Goal: Information Seeking & Learning: Find specific fact

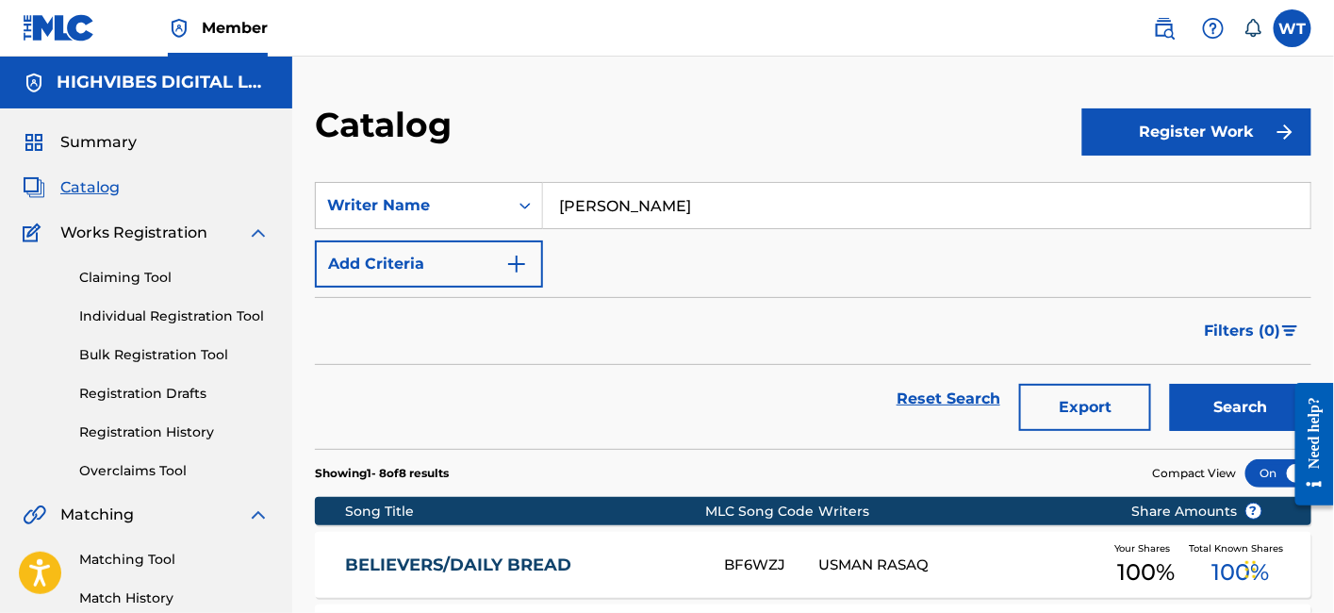
click at [643, 188] on input "[PERSON_NAME]" at bounding box center [926, 205] width 767 height 45
paste input "[PERSON_NAME]"
type input "[PERSON_NAME]"
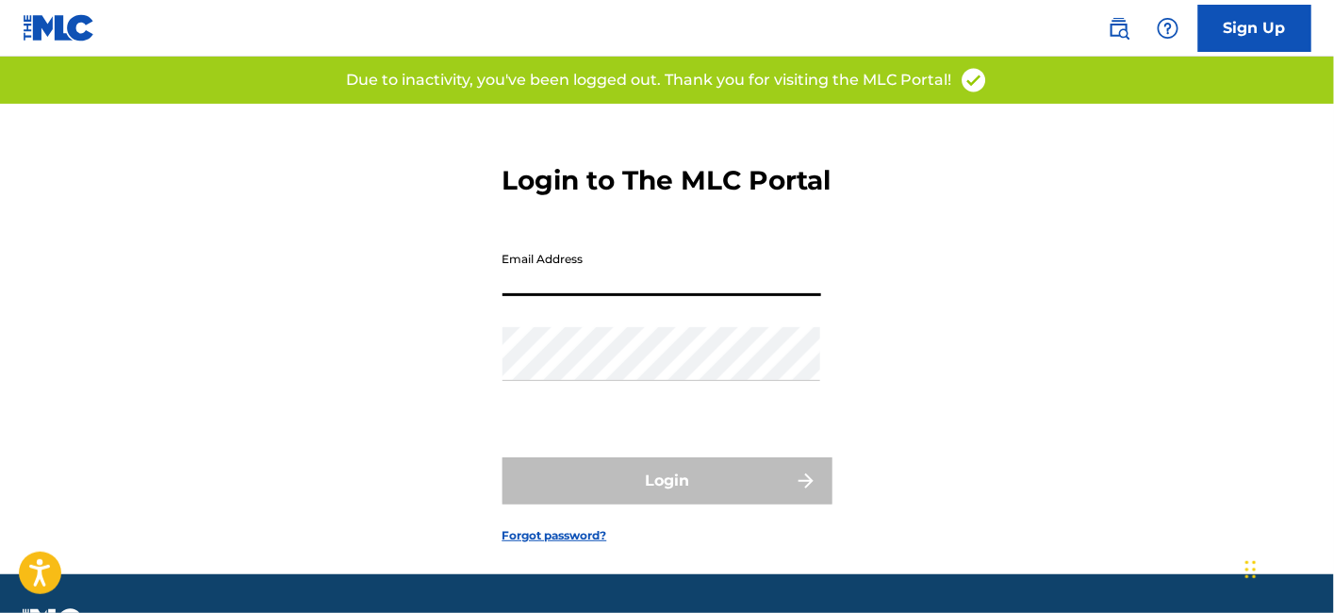
click at [655, 296] on input "Email Address" at bounding box center [661, 269] width 319 height 54
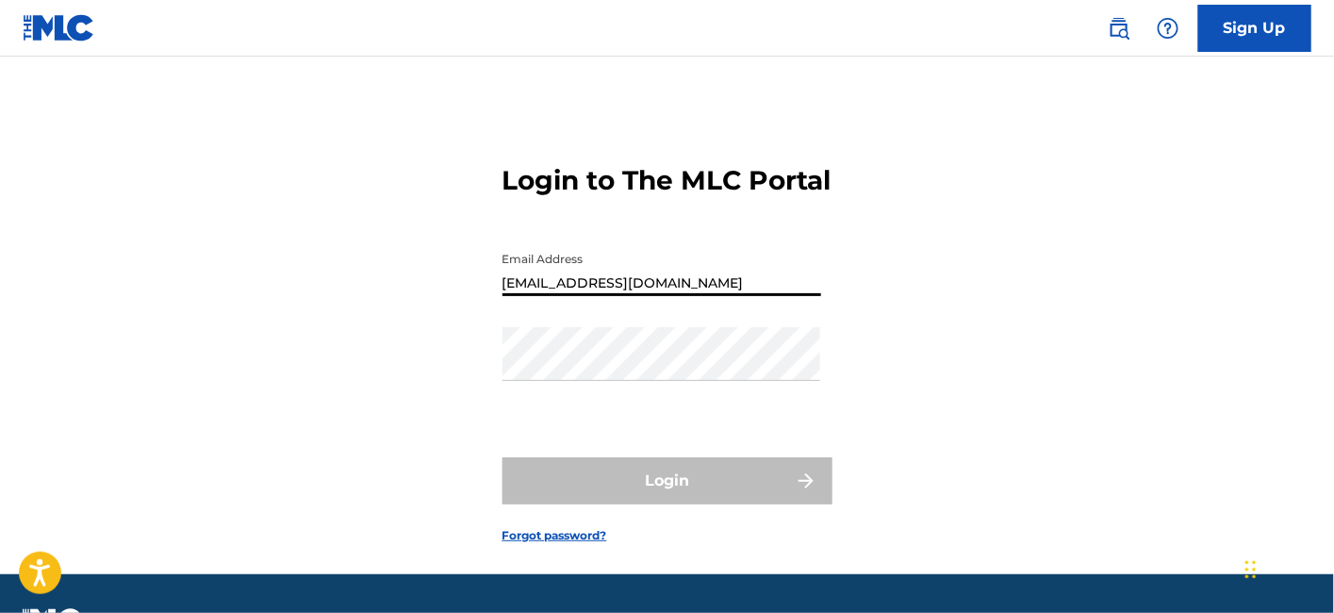
type input "[EMAIL_ADDRESS][DOMAIN_NAME]"
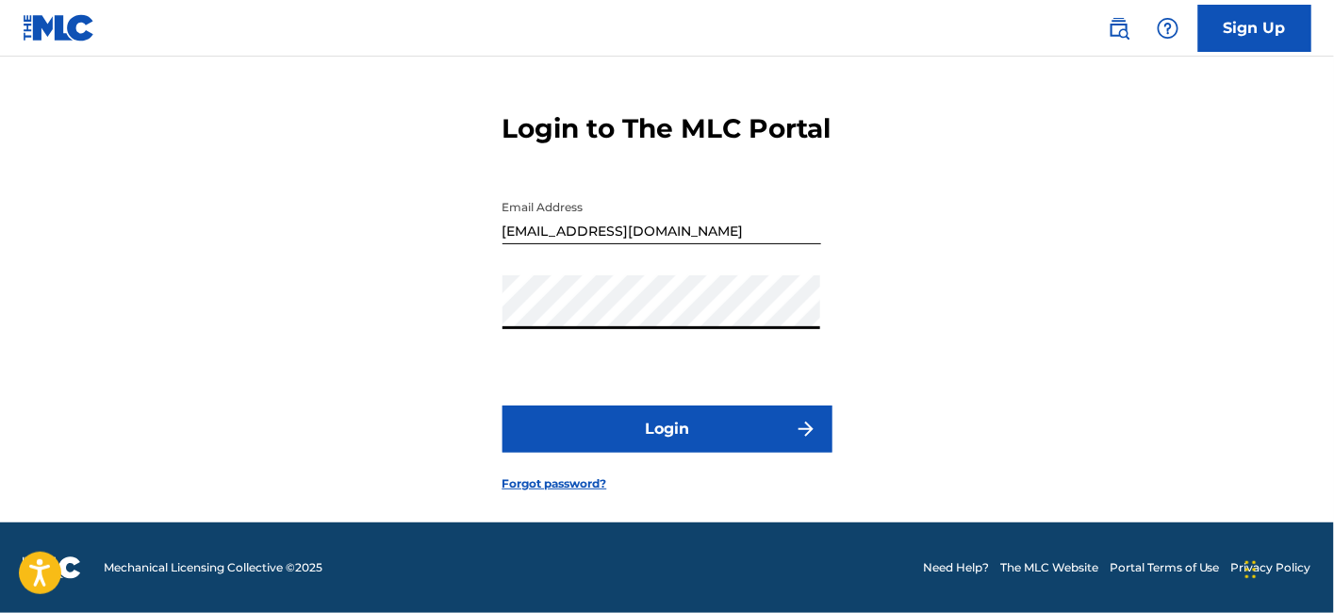
scroll to position [83, 0]
click at [636, 429] on button "Login" at bounding box center [667, 428] width 330 height 47
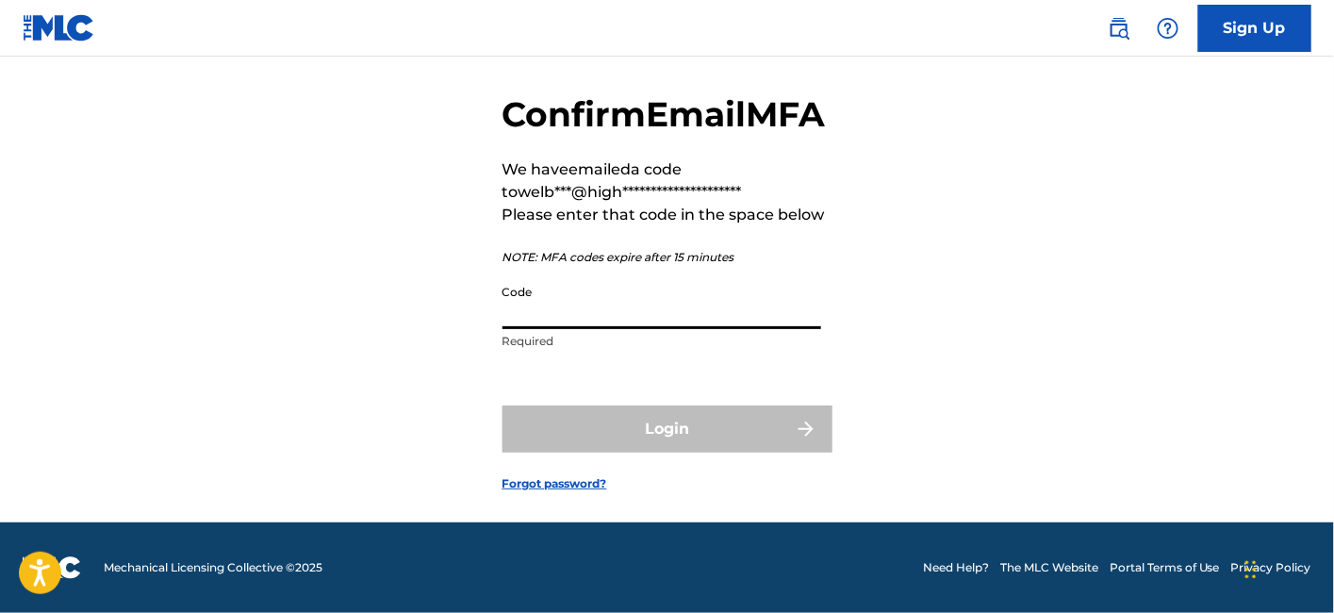
click at [614, 329] on input "Code" at bounding box center [661, 302] width 319 height 54
paste input "945982"
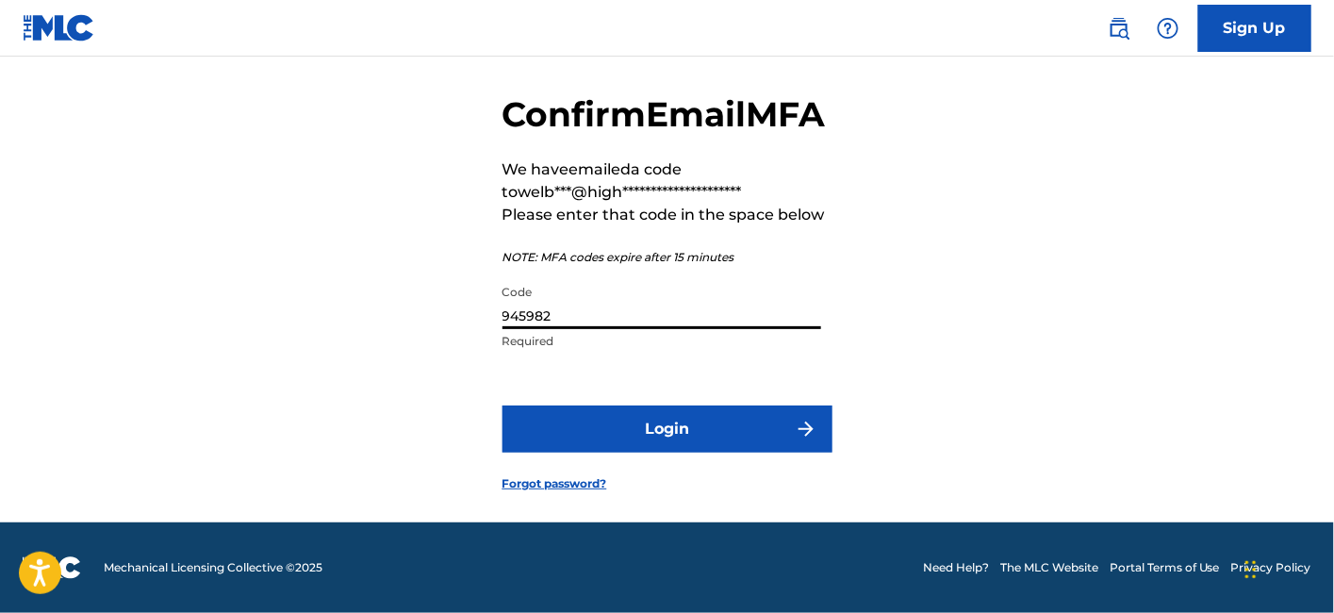
type input "945982"
click at [683, 452] on button "Login" at bounding box center [667, 428] width 330 height 47
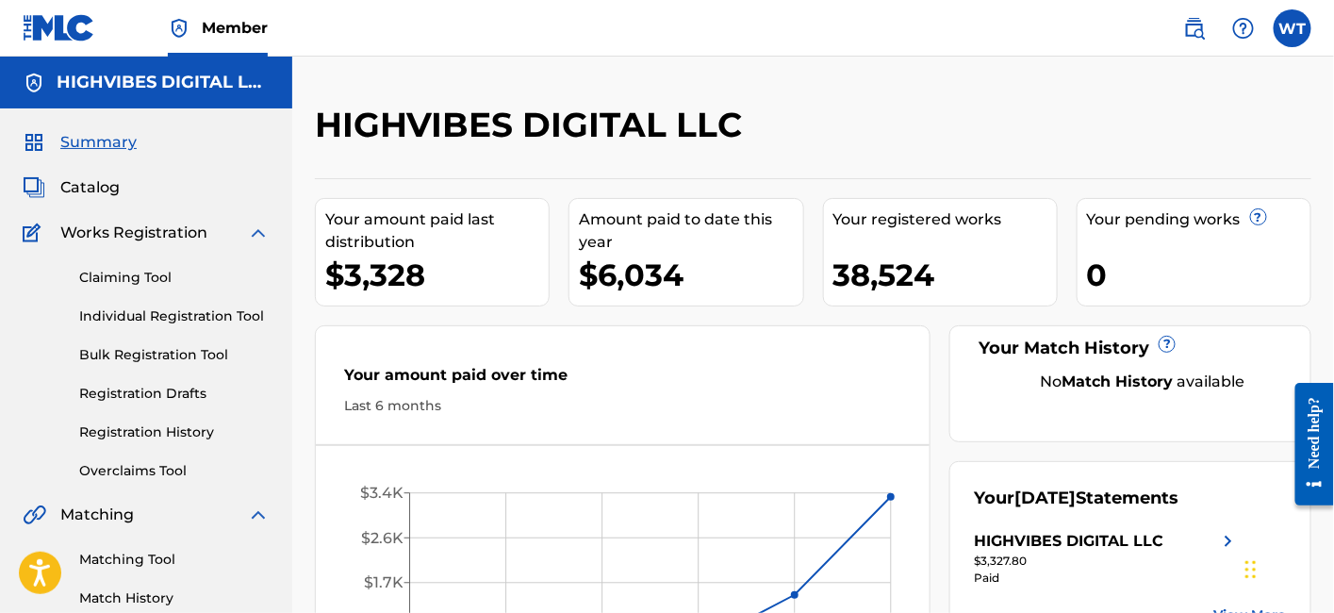
click at [93, 184] on span "Catalog" at bounding box center [89, 187] width 59 height 23
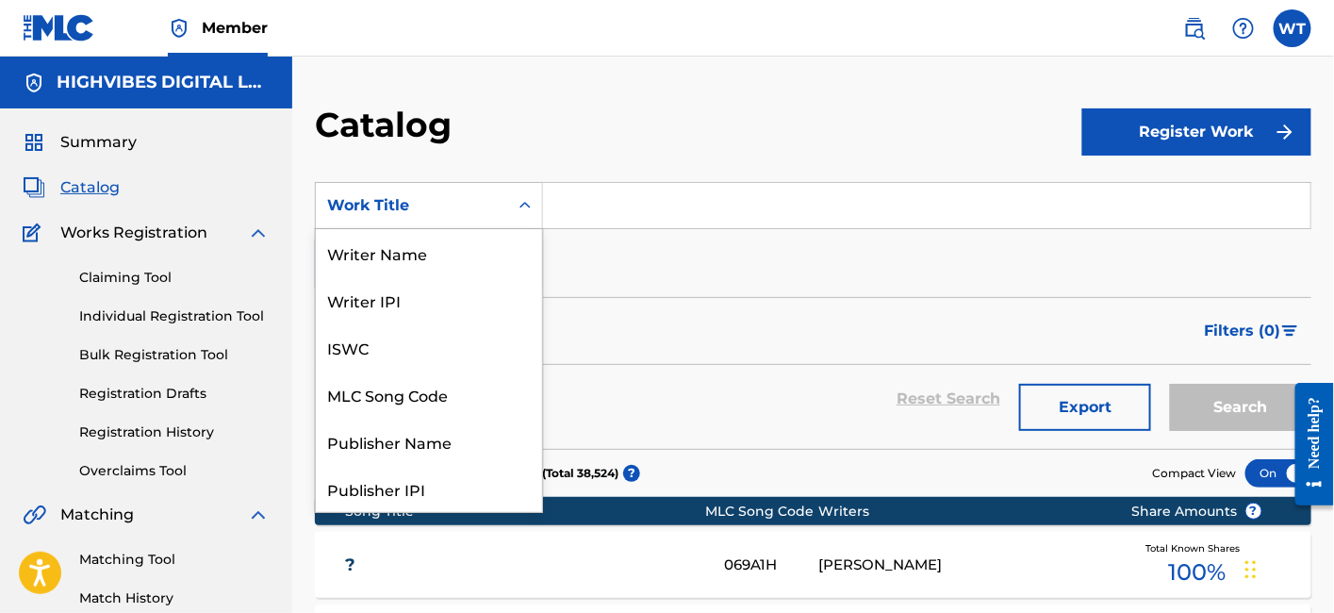
click at [431, 204] on div "Work Title" at bounding box center [412, 205] width 170 height 23
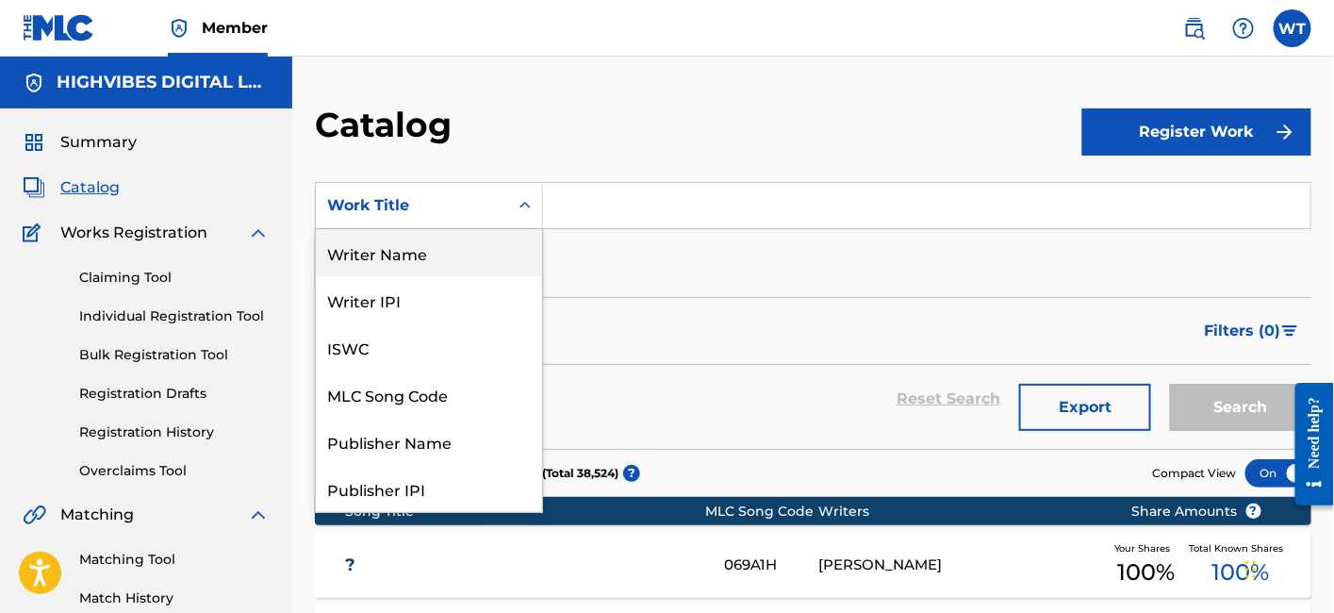
click at [406, 270] on div "Writer Name" at bounding box center [429, 252] width 226 height 47
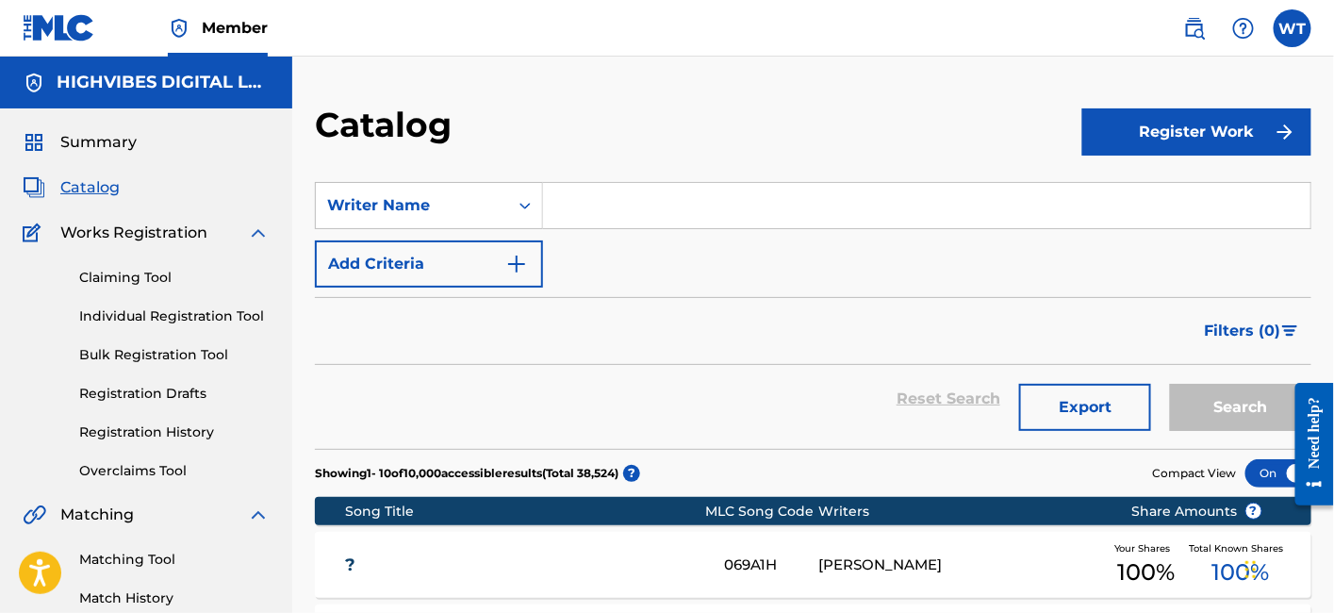
click at [598, 215] on input "Search Form" at bounding box center [926, 205] width 767 height 45
paste input "[PERSON_NAME]"
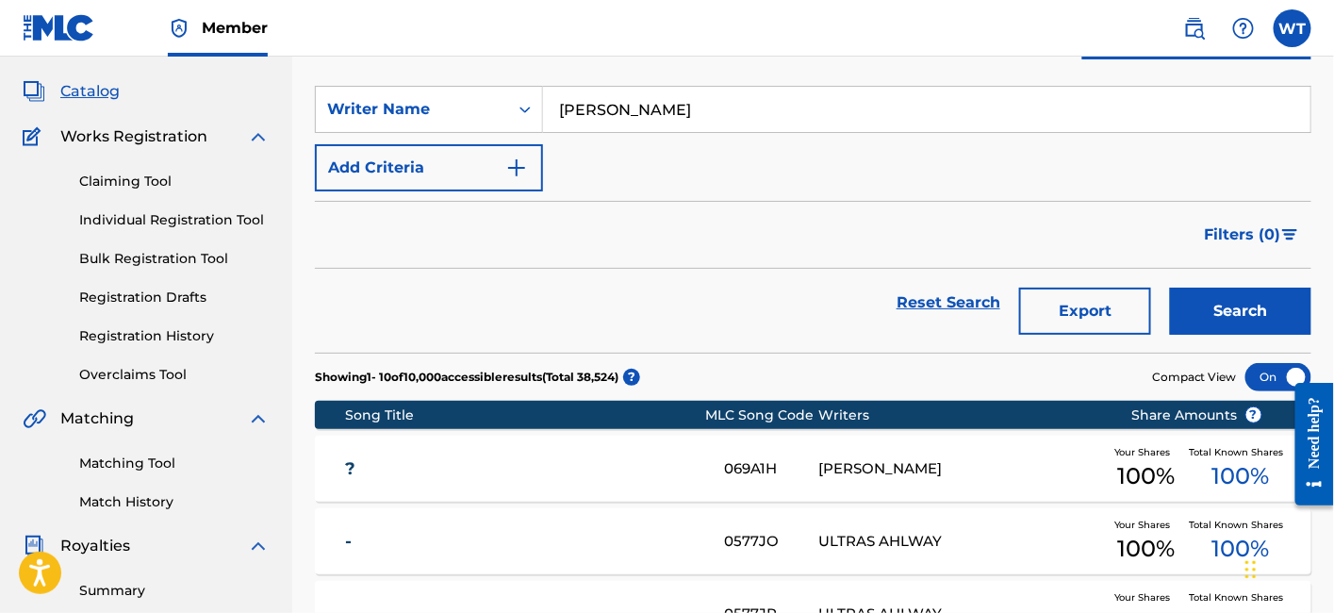
scroll to position [98, 0]
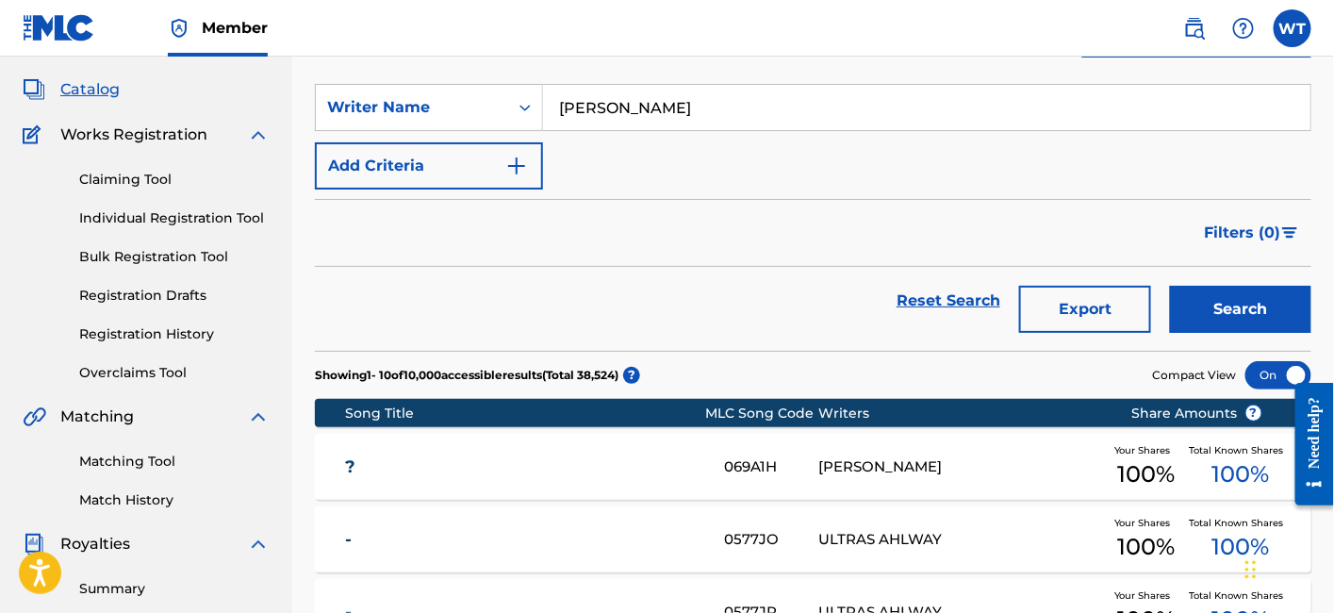
type input "[PERSON_NAME]"
click at [1205, 298] on button "Search" at bounding box center [1240, 309] width 141 height 47
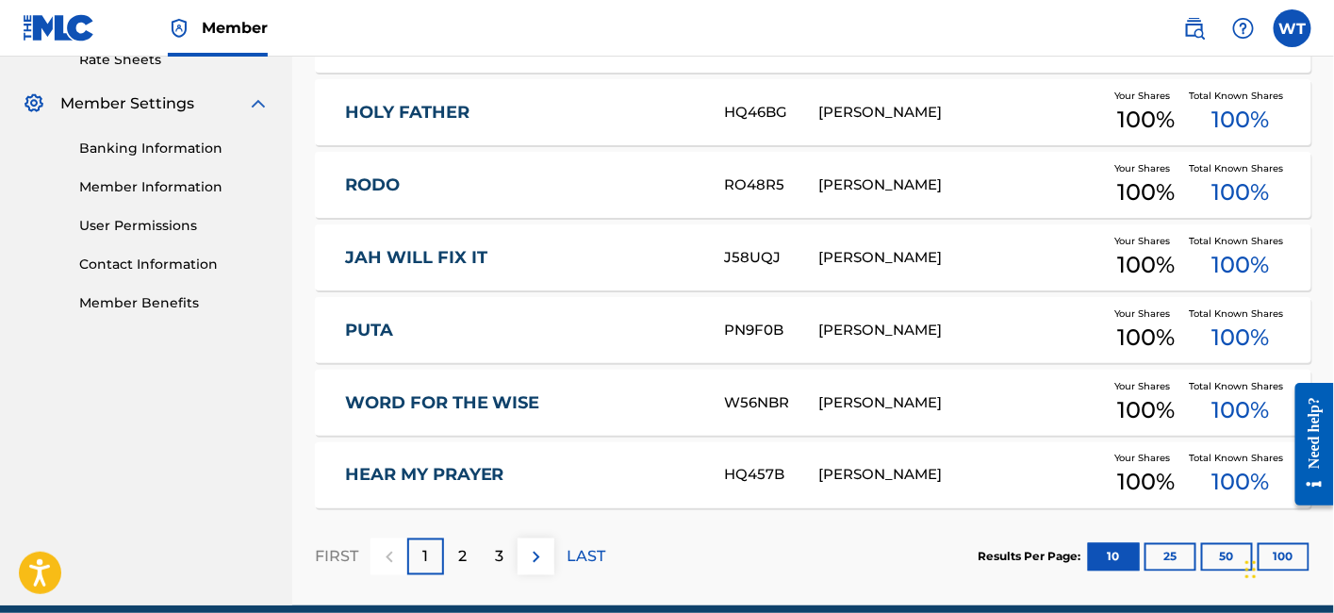
scroll to position [824, 0]
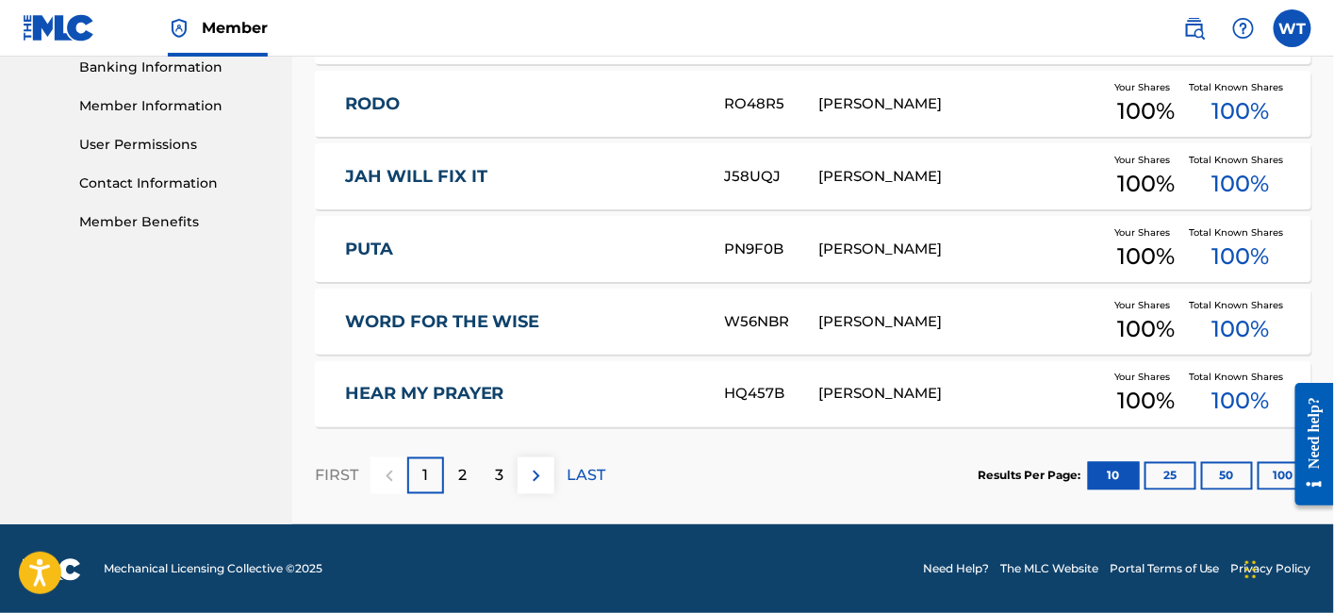
click at [456, 475] on div "2" at bounding box center [462, 475] width 37 height 37
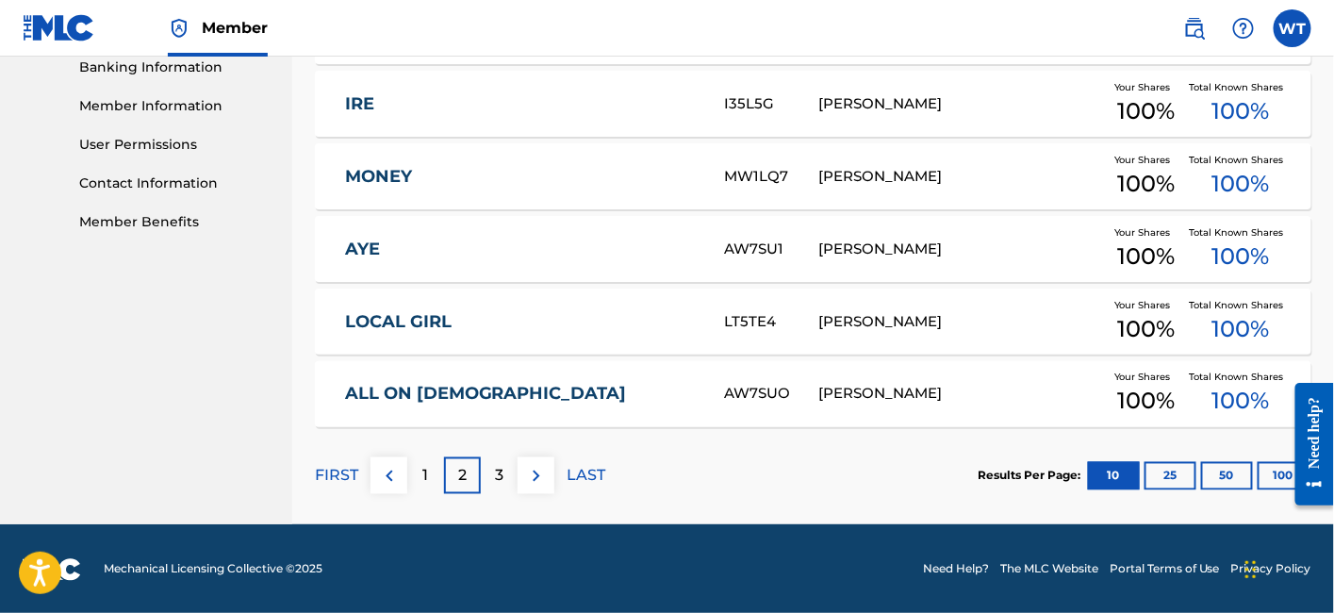
click at [495, 471] on p "3" at bounding box center [499, 476] width 8 height 23
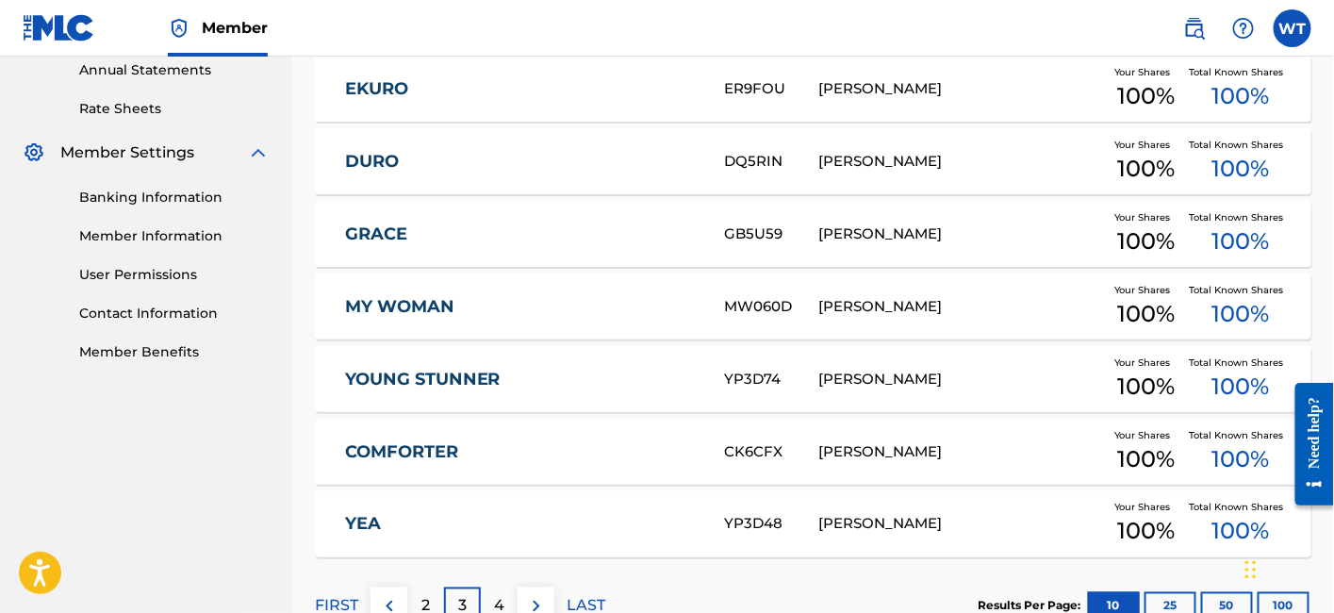
scroll to position [689, 0]
